Goal: Find contact information: Find contact information

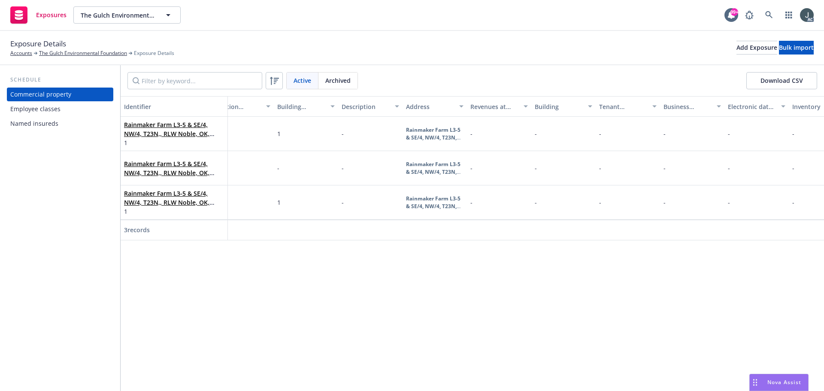
scroll to position [0, 60]
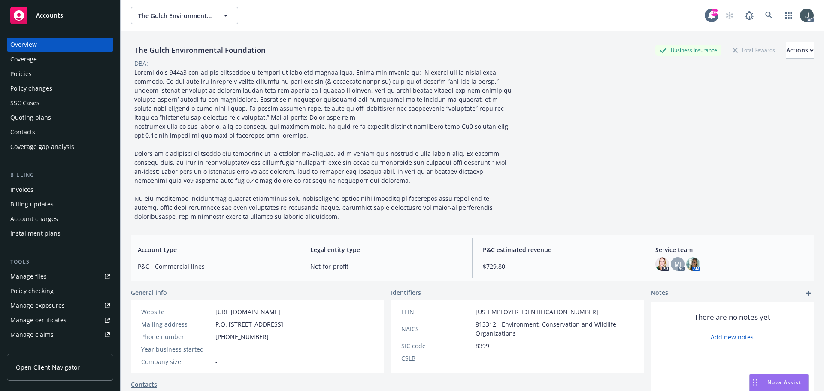
click at [25, 74] on div "Policies" at bounding box center [20, 74] width 21 height 14
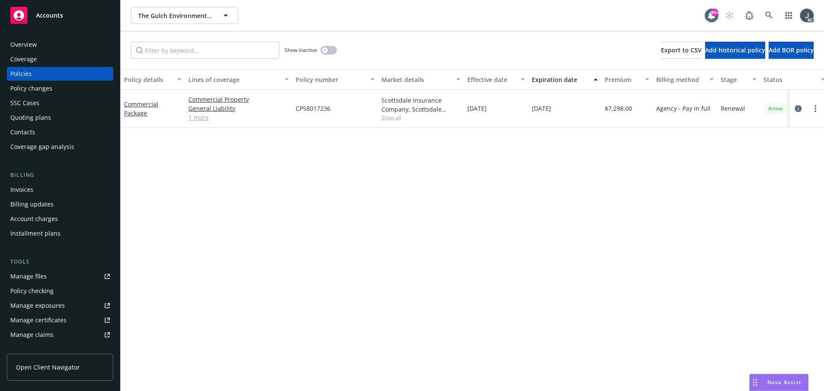
drag, startPoint x: 532, startPoint y: 110, endPoint x: 572, endPoint y: 112, distance: 40.3
click at [572, 112] on div "10/01/2025" at bounding box center [564, 109] width 73 height 38
copy span "10/01/2025"
drag, startPoint x: 154, startPoint y: 121, endPoint x: 126, endPoint y: 103, distance: 32.7
click at [126, 103] on div "Commercial Package" at bounding box center [153, 109] width 64 height 38
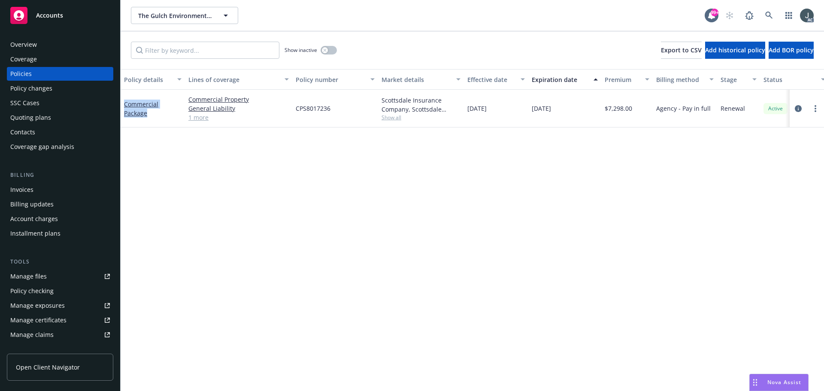
copy link "Commercial Package"
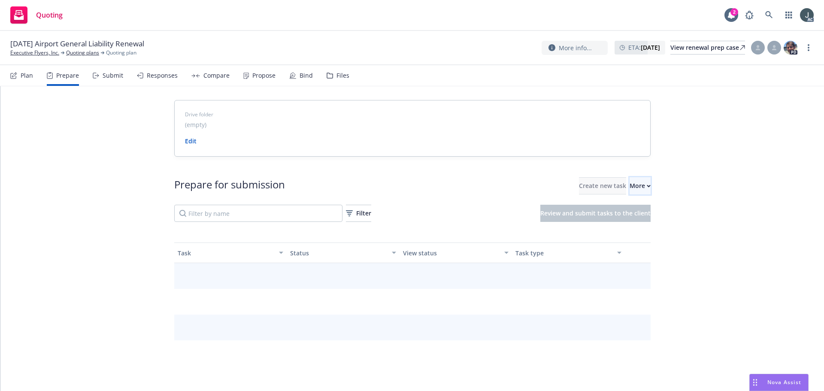
click at [629, 183] on div "More" at bounding box center [639, 186] width 21 height 16
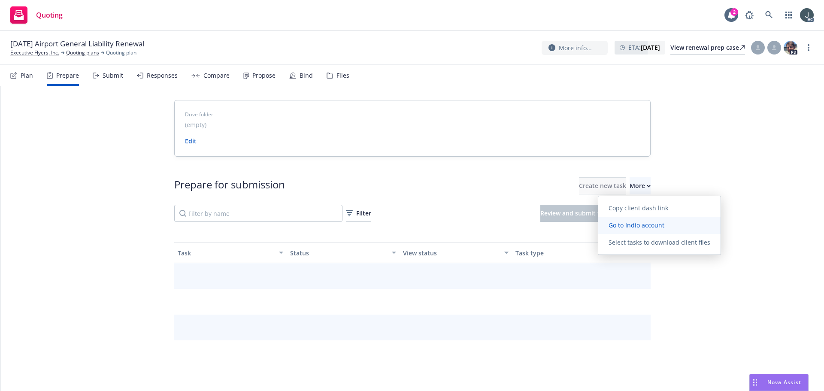
click at [624, 221] on span "Go to Indio account" at bounding box center [636, 225] width 76 height 8
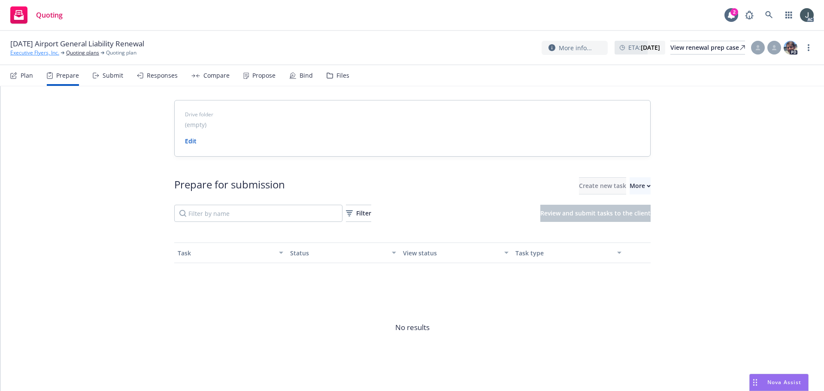
click at [45, 51] on link "Executive Flyers, Inc." at bounding box center [34, 53] width 49 height 8
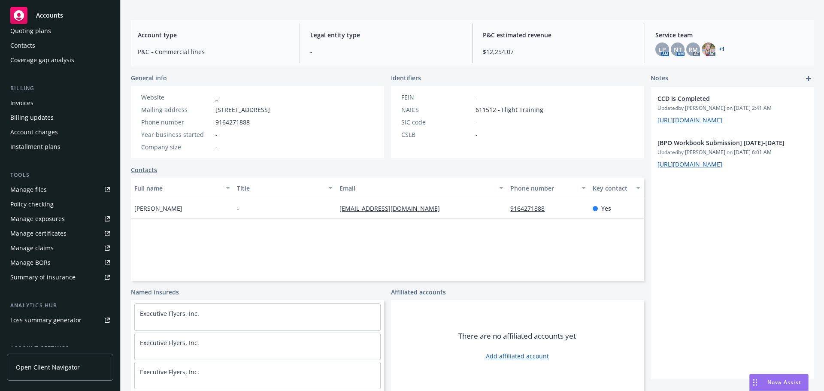
scroll to position [168, 0]
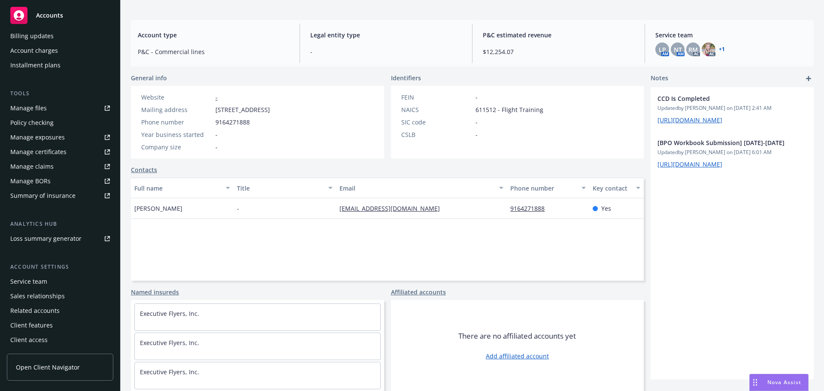
drag, startPoint x: 41, startPoint y: 283, endPoint x: 48, endPoint y: 282, distance: 6.4
click at [41, 282] on div "Service team" at bounding box center [28, 282] width 37 height 14
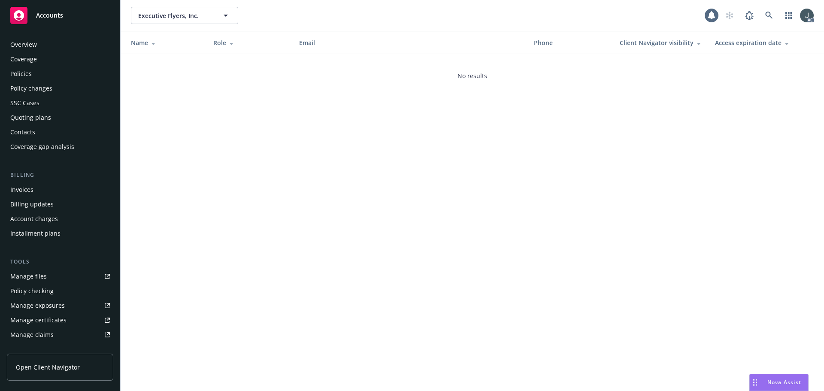
scroll to position [168, 0]
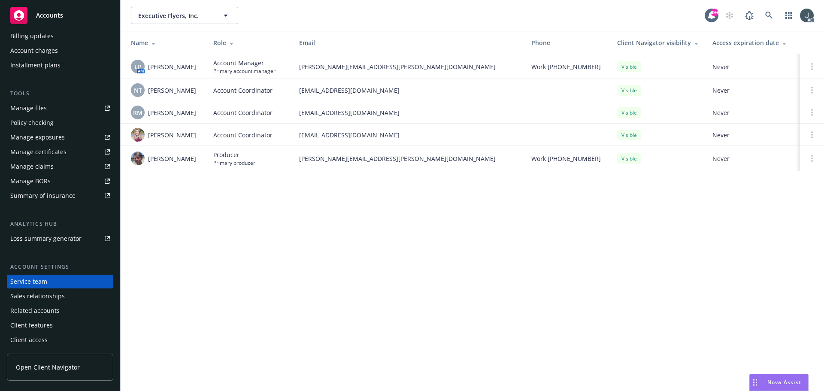
drag, startPoint x: 148, startPoint y: 66, endPoint x: 202, endPoint y: 65, distance: 54.1
click at [202, 65] on td "LP AM Linsey Piotrowski" at bounding box center [164, 66] width 86 height 25
copy span "Linsey Piotrowski"
drag, startPoint x: 150, startPoint y: 90, endPoint x: 201, endPoint y: 91, distance: 51.1
click at [201, 91] on td "NT Ninuca Tatishvili" at bounding box center [164, 90] width 86 height 22
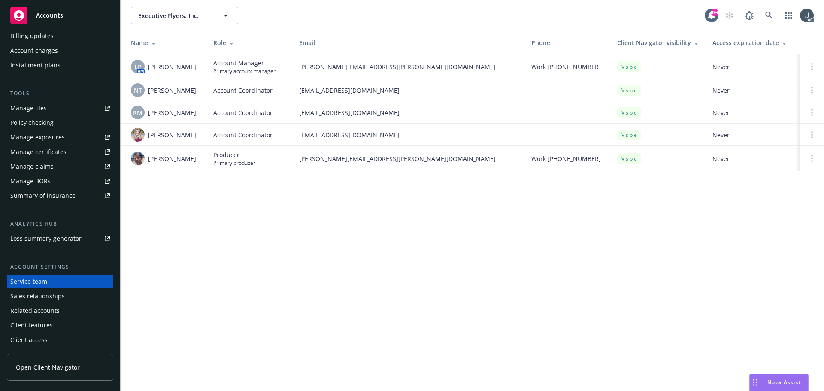
copy span "Ninuca Tatishvili"
drag, startPoint x: 147, startPoint y: 112, endPoint x: 204, endPoint y: 115, distance: 57.1
click at [204, 115] on td "RM Rati Mukhuradze" at bounding box center [164, 112] width 86 height 22
copy span "Rati Mukhuradze"
drag, startPoint x: 196, startPoint y: 90, endPoint x: 150, endPoint y: 89, distance: 46.8
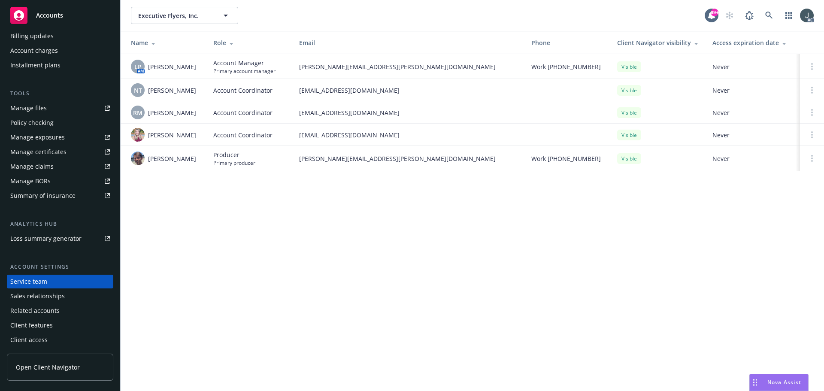
click at [150, 89] on div "NT Ninuca Tatishvili" at bounding box center [165, 90] width 69 height 14
copy span "Ninuca Tatishvili"
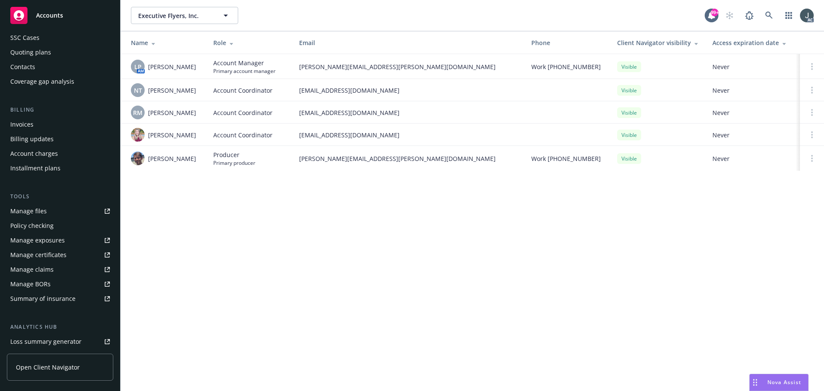
scroll to position [0, 0]
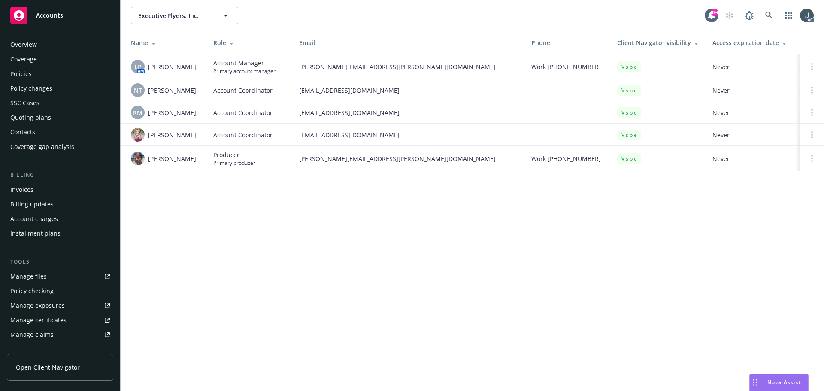
drag, startPoint x: 45, startPoint y: 76, endPoint x: 41, endPoint y: 79, distance: 4.6
click at [34, 73] on div "Policies" at bounding box center [60, 74] width 100 height 14
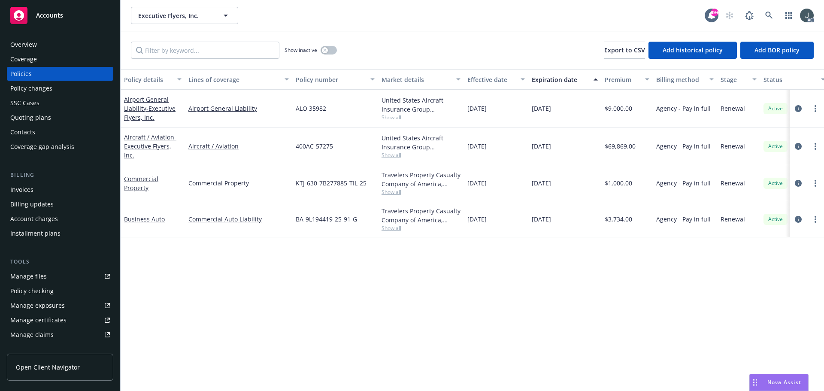
drag, startPoint x: 530, startPoint y: 110, endPoint x: 571, endPoint y: 115, distance: 41.5
click at [571, 115] on div "10/01/2025" at bounding box center [564, 109] width 73 height 38
copy span "10/01/2025"
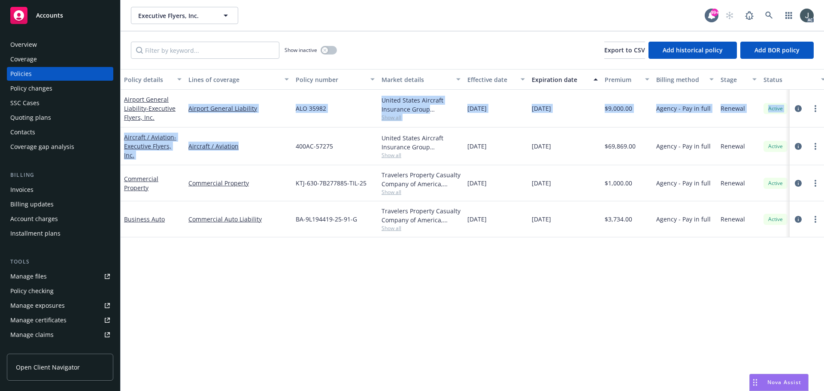
drag, startPoint x: 272, startPoint y: 128, endPoint x: 185, endPoint y: 124, distance: 86.3
click at [185, 124] on div "Airport General Liability - Executive Flyers, Inc. Airport General Liability AL…" at bounding box center [535, 158] width 828 height 137
click at [263, 142] on link "Aircraft / Aviation" at bounding box center [238, 146] width 100 height 9
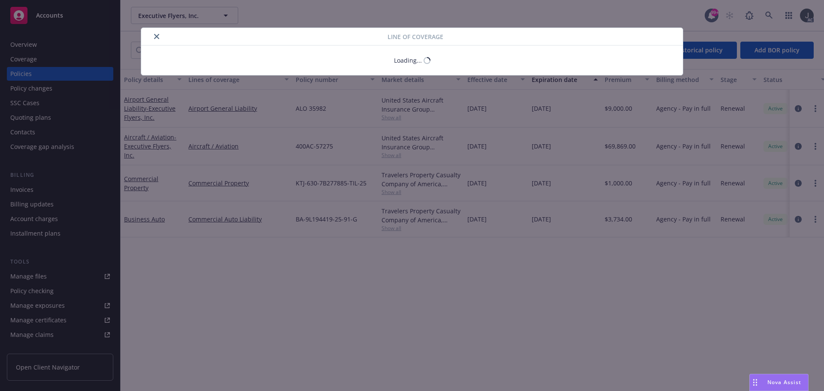
click at [196, 119] on body "Accounts Overview Coverage Policies Policy changes SSC Cases Quoting plans Cont…" at bounding box center [412, 195] width 824 height 391
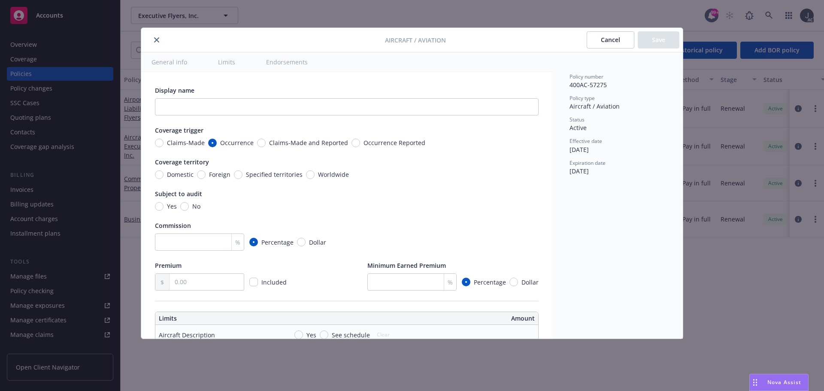
type textarea "x"
click at [160, 35] on div at bounding box center [265, 40] width 240 height 10
click at [159, 36] on button "close" at bounding box center [156, 40] width 10 height 10
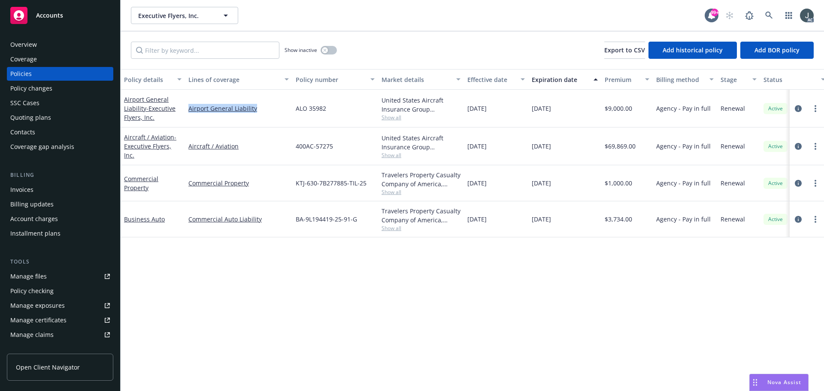
drag, startPoint x: 261, startPoint y: 119, endPoint x: 190, endPoint y: 116, distance: 71.3
click at [190, 116] on div "Airport General Liability" at bounding box center [238, 109] width 107 height 38
copy link "Airport General Liability"
click at [227, 128] on div "Aircraft / Aviation" at bounding box center [238, 146] width 107 height 38
click at [799, 108] on icon "circleInformation" at bounding box center [798, 108] width 7 height 7
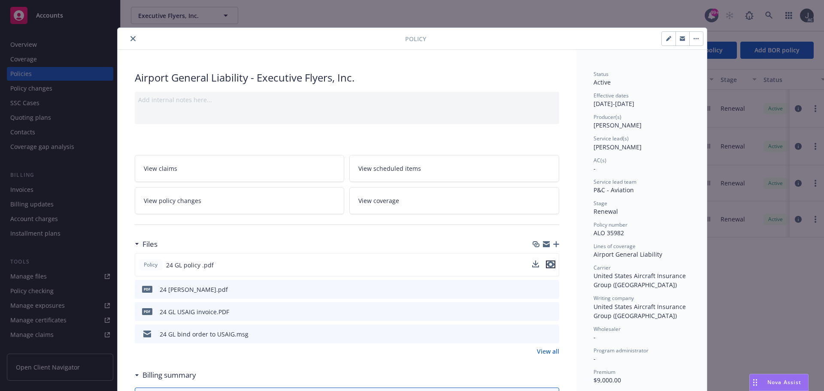
click at [548, 265] on icon "preview file" at bounding box center [551, 264] width 8 height 6
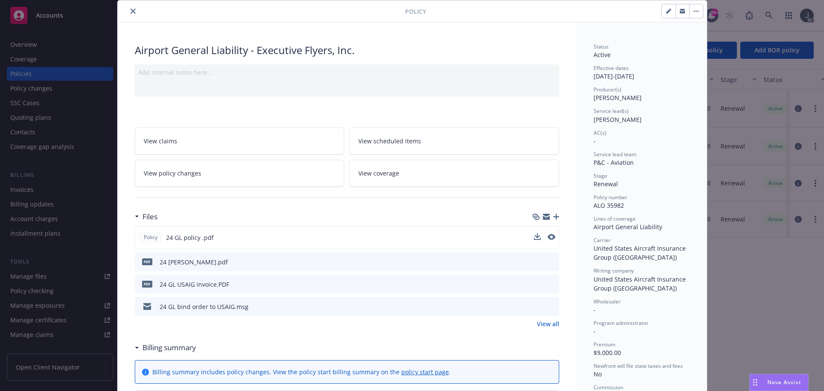
scroll to position [43, 0]
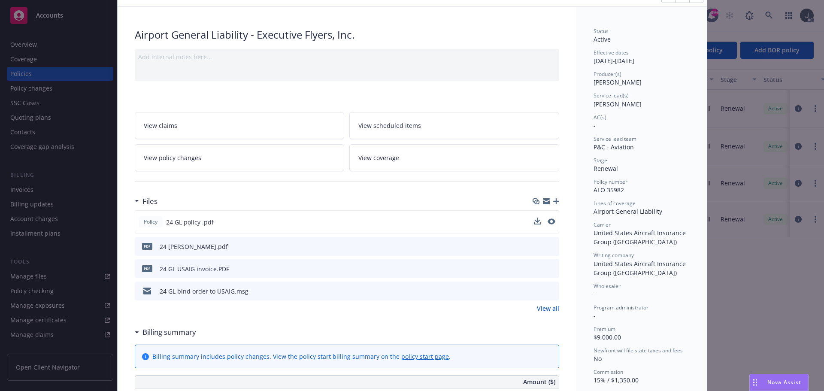
click at [553, 308] on link "View all" at bounding box center [548, 308] width 22 height 9
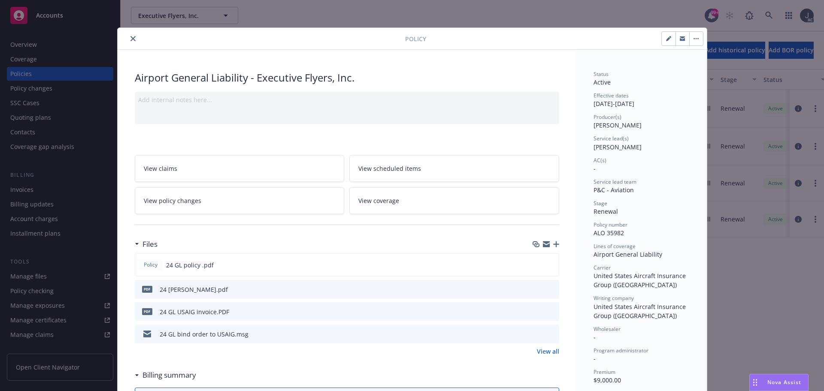
click at [132, 38] on icon "close" at bounding box center [132, 38] width 5 height 5
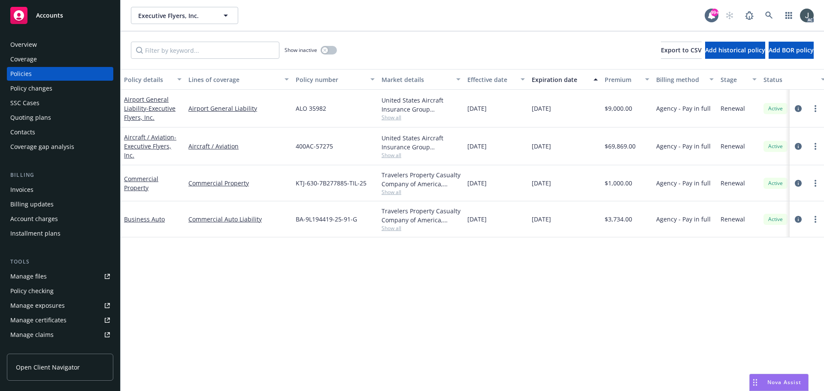
click at [56, 41] on div "Overview" at bounding box center [60, 45] width 100 height 14
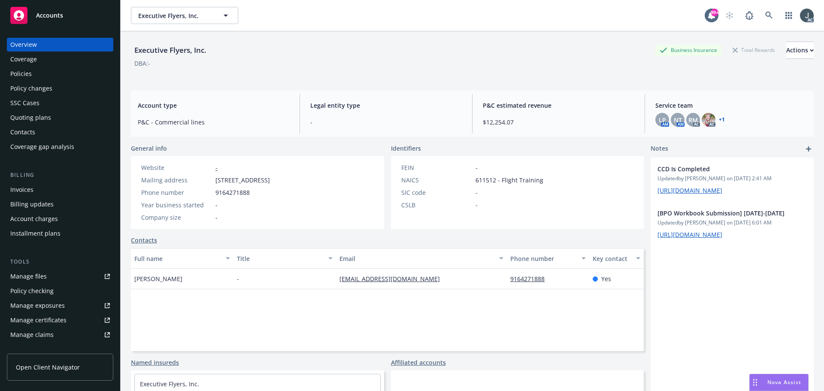
click at [26, 75] on div "Policies" at bounding box center [20, 74] width 21 height 14
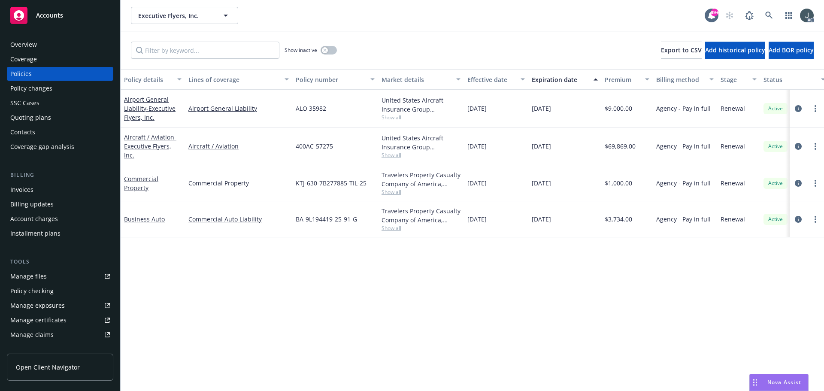
click at [392, 116] on span "Show all" at bounding box center [420, 117] width 79 height 7
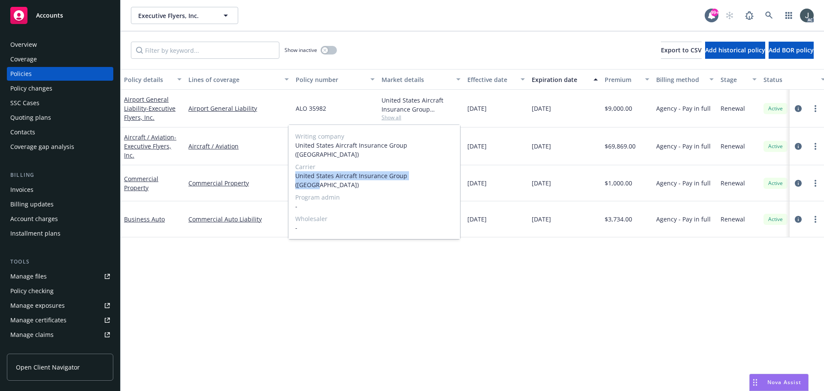
drag, startPoint x: 296, startPoint y: 166, endPoint x: 432, endPoint y: 168, distance: 135.1
click at [432, 171] on span "United States Aircraft Insurance Group (USAIG)" at bounding box center [374, 180] width 158 height 18
copy span "United States Aircraft Insurance Group (USAIG)"
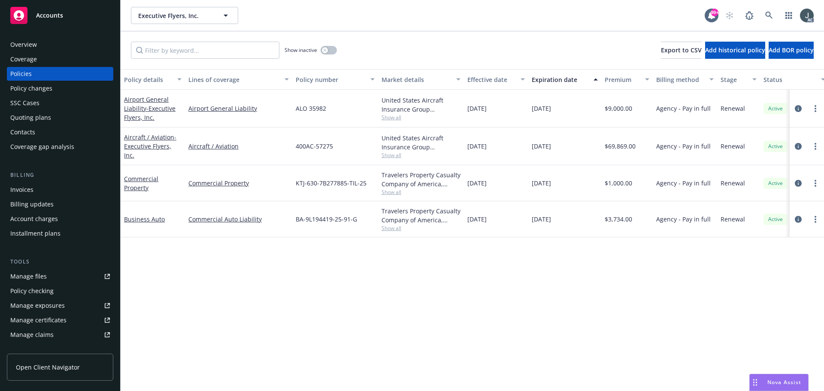
drag, startPoint x: 529, startPoint y: 146, endPoint x: 597, endPoint y: 150, distance: 67.9
click at [597, 150] on div "10/01/2025" at bounding box center [564, 146] width 73 height 38
copy span "10/01/2025"
click at [618, 145] on span "$69,869.00" at bounding box center [619, 146] width 31 height 9
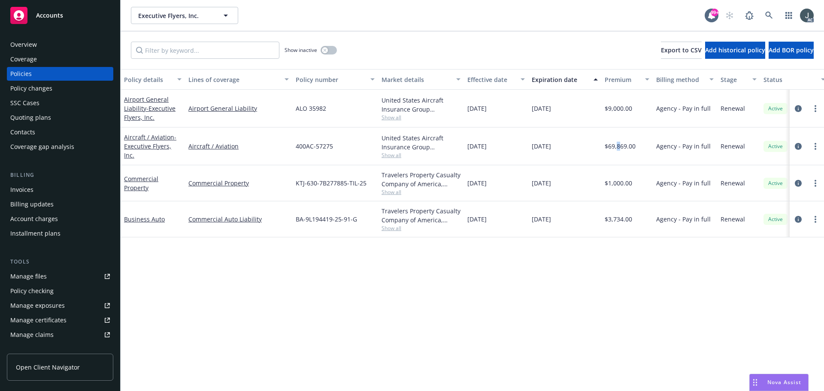
copy span "8"
click at [623, 112] on span "$9,000.00" at bounding box center [617, 108] width 27 height 9
copy span "9,000.00"
click at [34, 43] on div "Overview" at bounding box center [23, 45] width 27 height 14
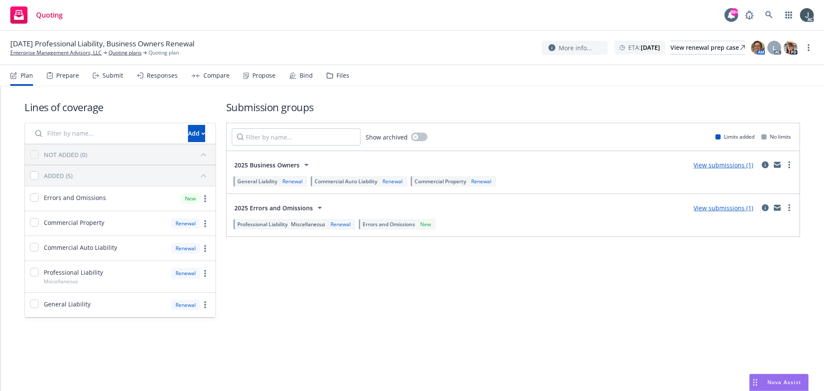
click at [66, 81] on div "Prepare" at bounding box center [63, 75] width 32 height 21
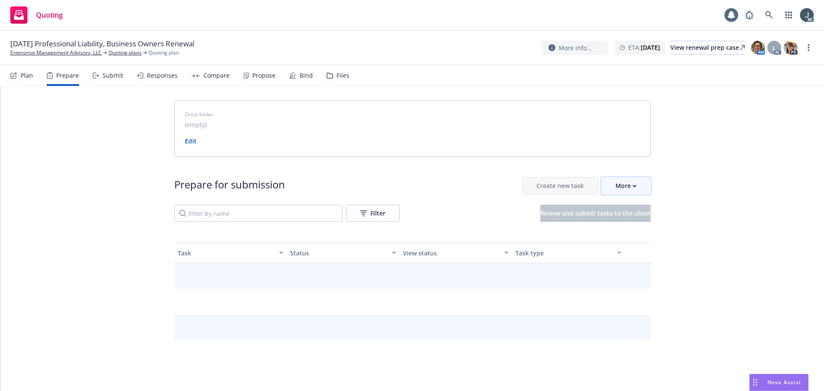
click at [622, 182] on div "More" at bounding box center [625, 186] width 21 height 16
click at [628, 222] on span "Go to Indio account" at bounding box center [636, 225] width 76 height 8
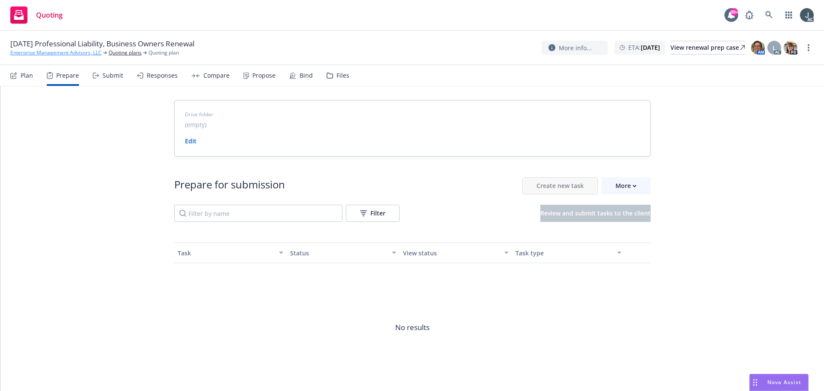
click at [43, 52] on link "Enterprise Management Advisors, LLC" at bounding box center [55, 53] width 91 height 8
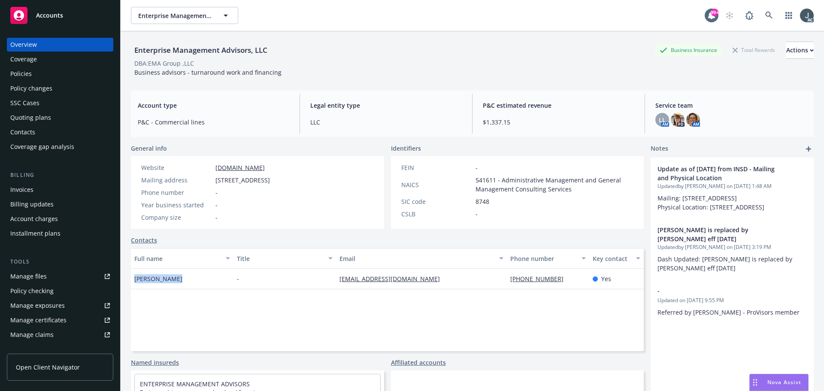
drag, startPoint x: 134, startPoint y: 278, endPoint x: 196, endPoint y: 278, distance: 61.8
click at [196, 278] on div "[PERSON_NAME]" at bounding box center [182, 279] width 103 height 21
copy span "[PERSON_NAME]"
drag, startPoint x: 333, startPoint y: 284, endPoint x: 430, endPoint y: 284, distance: 97.0
click at [430, 284] on div "[EMAIL_ADDRESS][DOMAIN_NAME]" at bounding box center [421, 279] width 171 height 21
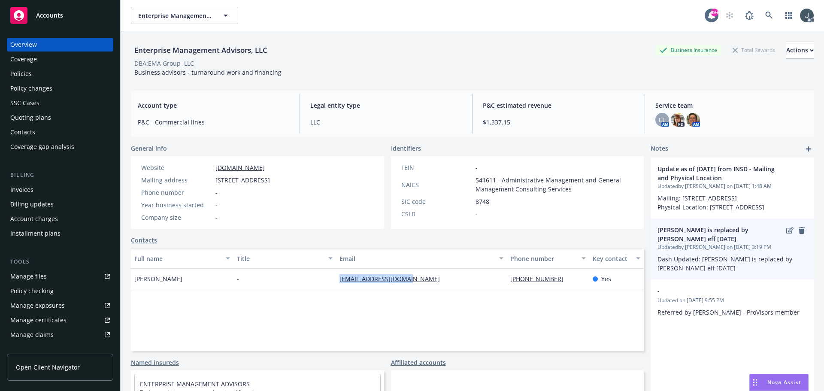
copy link "[EMAIL_ADDRESS][DOMAIN_NAME]"
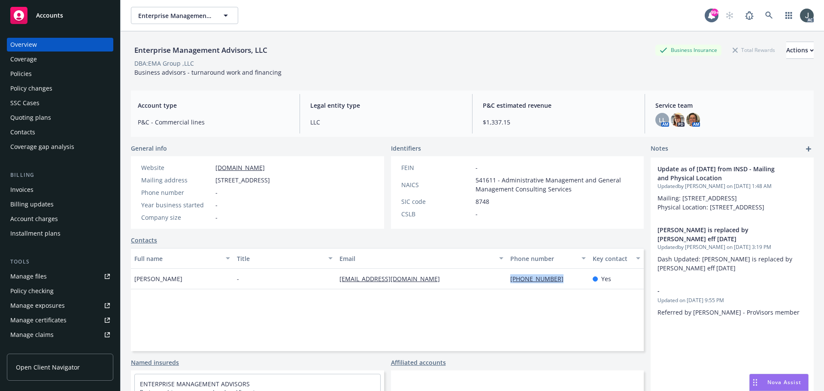
drag, startPoint x: 505, startPoint y: 284, endPoint x: 556, endPoint y: 282, distance: 51.5
click at [556, 282] on div "[PHONE_NUMBER]" at bounding box center [548, 279] width 82 height 21
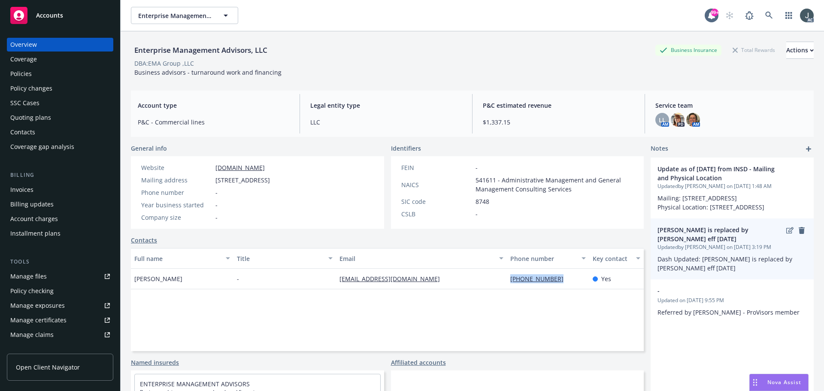
copy link "[PHONE_NUMBER]"
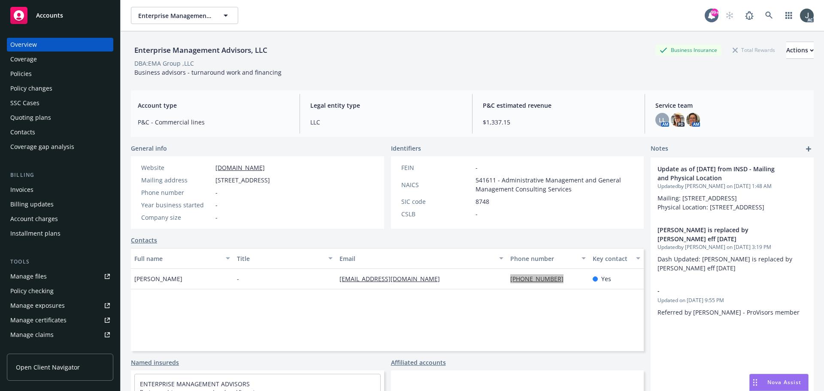
scroll to position [168, 0]
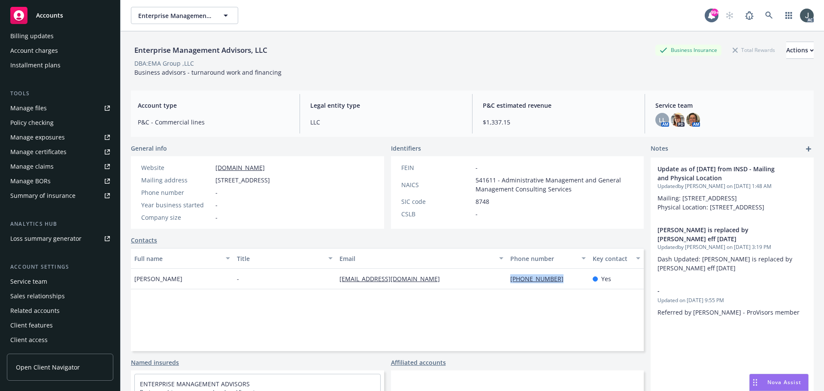
click at [40, 280] on div "Service team" at bounding box center [28, 282] width 37 height 14
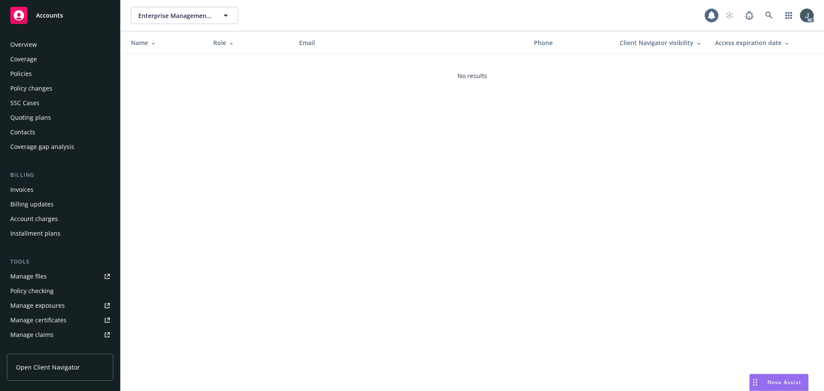
scroll to position [168, 0]
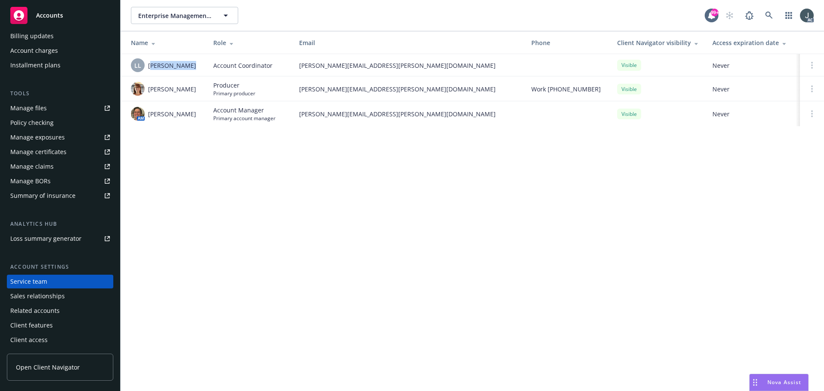
drag, startPoint x: 150, startPoint y: 66, endPoint x: 202, endPoint y: 70, distance: 52.5
click at [202, 70] on td "LL [PERSON_NAME]" at bounding box center [164, 65] width 86 height 22
click at [182, 73] on td "LL [PERSON_NAME]" at bounding box center [164, 65] width 86 height 22
drag, startPoint x: 151, startPoint y: 67, endPoint x: 185, endPoint y: 67, distance: 33.9
click at [185, 67] on div "LL [PERSON_NAME]" at bounding box center [165, 65] width 69 height 14
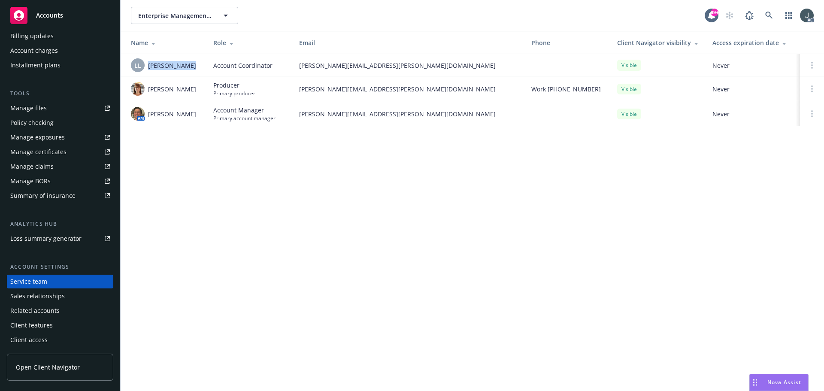
copy span "[PERSON_NAME]"
drag, startPoint x: 150, startPoint y: 86, endPoint x: 178, endPoint y: 98, distance: 30.4
click at [178, 94] on span "[PERSON_NAME]" at bounding box center [172, 89] width 48 height 9
copy span "[PERSON_NAME]"
drag, startPoint x: 148, startPoint y: 115, endPoint x: 209, endPoint y: 115, distance: 60.9
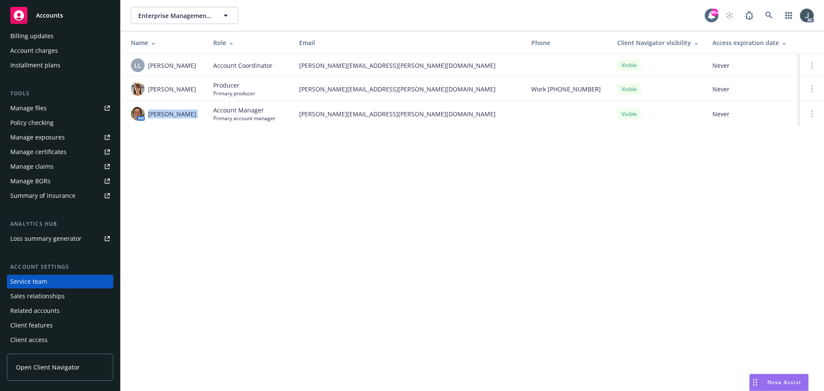
click at [209, 115] on tr "AM [PERSON_NAME] Account Manager Primary account manager [PERSON_NAME][EMAIL_AD…" at bounding box center [472, 113] width 703 height 25
copy span "[PERSON_NAME]"
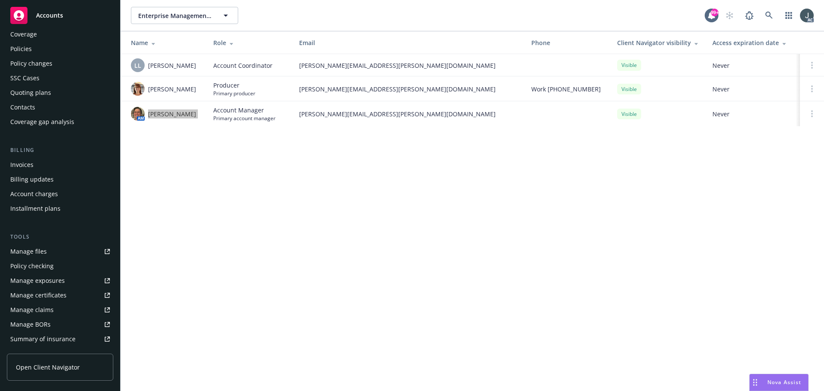
scroll to position [0, 0]
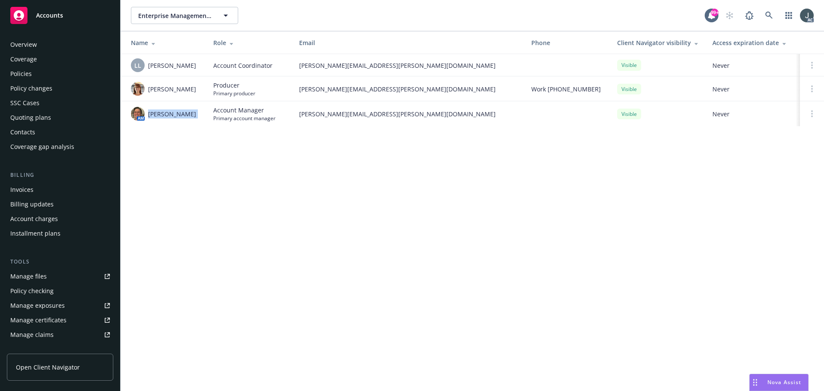
click at [34, 70] on div "Policies" at bounding box center [60, 74] width 100 height 14
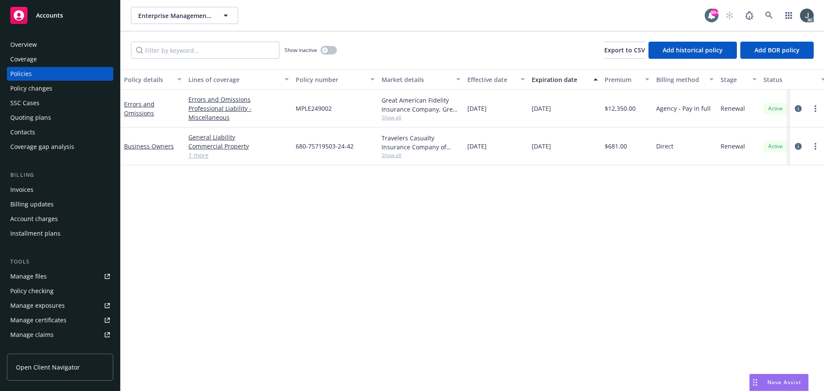
drag, startPoint x: 533, startPoint y: 108, endPoint x: 577, endPoint y: 110, distance: 43.8
click at [577, 110] on div "[DATE]" at bounding box center [564, 109] width 73 height 38
copy span "[DATE]"
click at [33, 45] on div "Overview" at bounding box center [23, 45] width 27 height 14
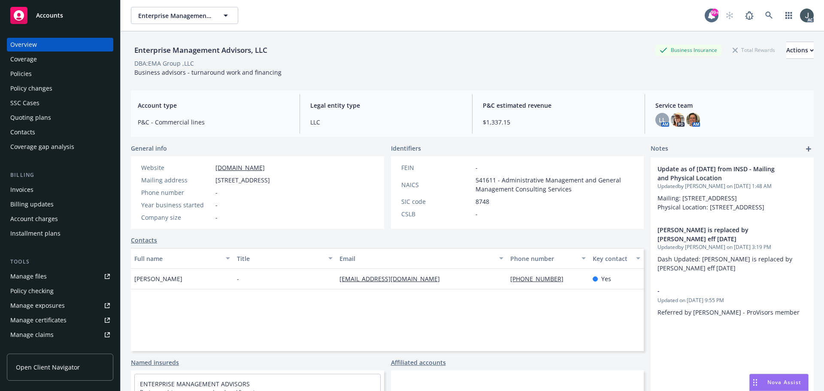
drag, startPoint x: 216, startPoint y: 180, endPoint x: 267, endPoint y: 180, distance: 51.1
click at [267, 180] on span "[STREET_ADDRESS]" at bounding box center [242, 179] width 54 height 9
copy span "[STREET_ADDRESS]"
drag, startPoint x: 270, startPoint y: 180, endPoint x: 327, endPoint y: 181, distance: 56.6
click at [270, 181] on span "[STREET_ADDRESS]" at bounding box center [242, 179] width 54 height 9
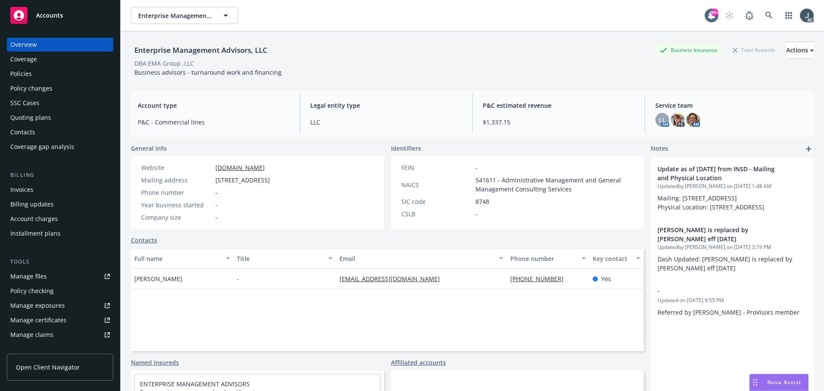
copy span "La Canada Flintridge"
click at [270, 175] on span "[STREET_ADDRESS]" at bounding box center [242, 179] width 54 height 9
copy span "91011"
drag, startPoint x: 309, startPoint y: 166, endPoint x: 214, endPoint y: 169, distance: 95.7
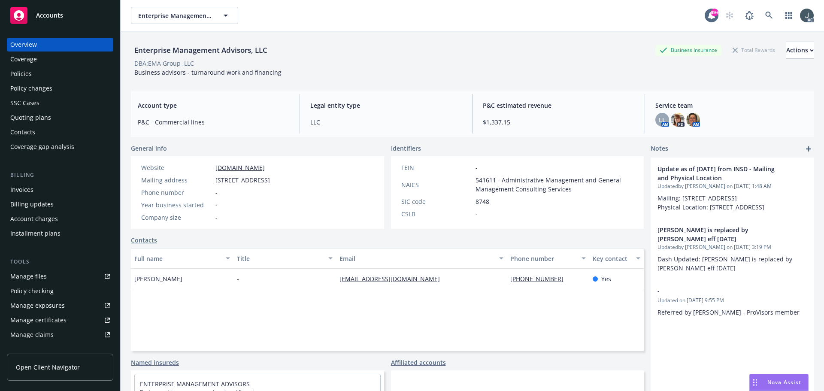
click at [214, 169] on div "Website [DOMAIN_NAME]" at bounding box center [206, 167] width 136 height 9
click at [23, 69] on div "Policies" at bounding box center [20, 74] width 21 height 14
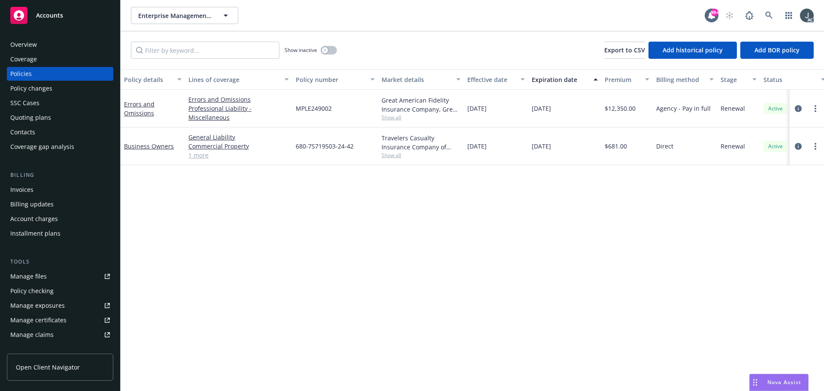
drag, startPoint x: 532, startPoint y: 110, endPoint x: 579, endPoint y: 110, distance: 47.2
click at [579, 110] on div "[DATE]" at bounding box center [564, 109] width 73 height 38
drag, startPoint x: 162, startPoint y: 116, endPoint x: 123, endPoint y: 104, distance: 40.4
click at [123, 104] on div "Errors and Omissions" at bounding box center [153, 109] width 64 height 38
